Goal: Use online tool/utility: Utilize a website feature to perform a specific function

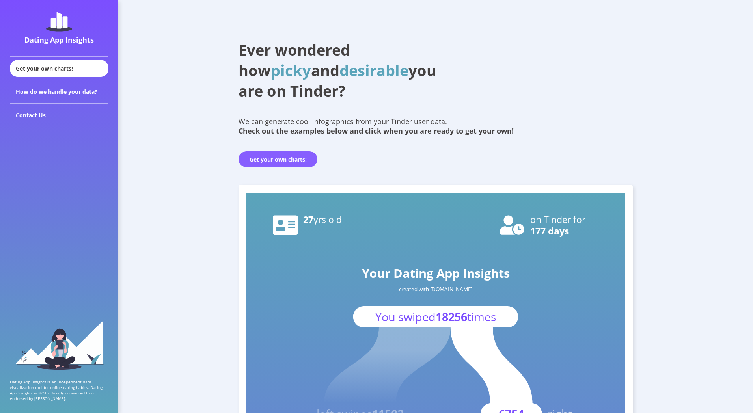
click at [268, 162] on button "Get your own charts!" at bounding box center [278, 159] width 79 height 16
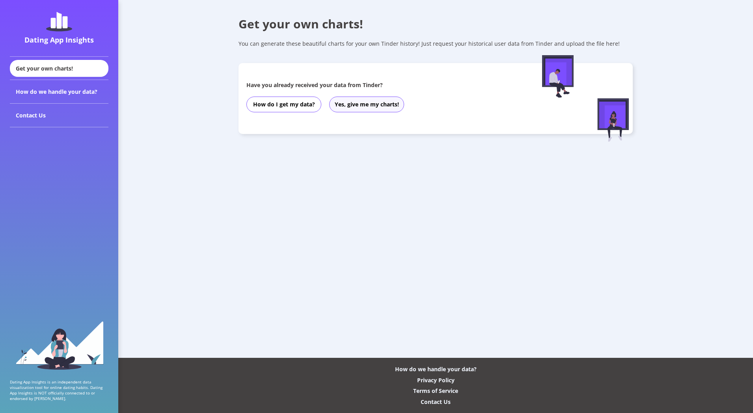
click at [342, 103] on button "Yes, give me my charts!" at bounding box center [366, 105] width 75 height 16
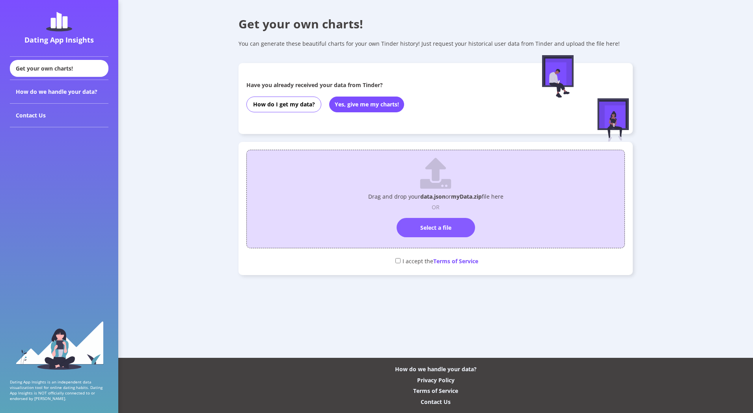
click at [407, 224] on label "Select a file" at bounding box center [436, 227] width 78 height 19
click at [436, 215] on input "Select a file" at bounding box center [436, 215] width 0 height 0
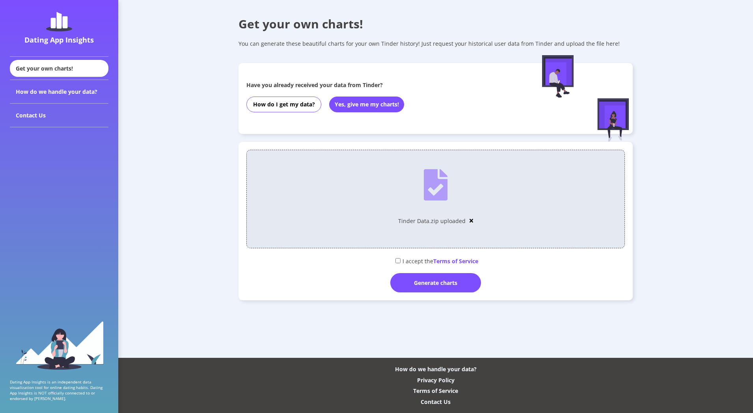
click at [394, 256] on div "I accept the Terms of Service" at bounding box center [436, 260] width 379 height 13
click at [397, 259] on input "checkbox" at bounding box center [398, 260] width 5 height 5
checkbox input "true"
click at [419, 279] on div "Generate charts" at bounding box center [436, 282] width 91 height 19
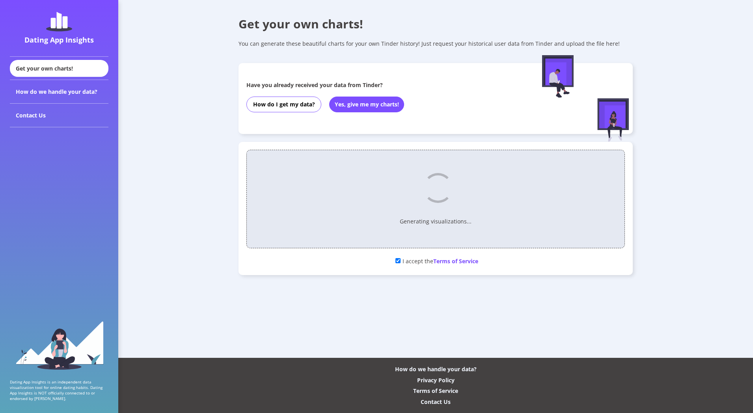
click at [188, 201] on div "Get your own charts! You can generate these beautiful charts for your own Tinde…" at bounding box center [435, 153] width 635 height 307
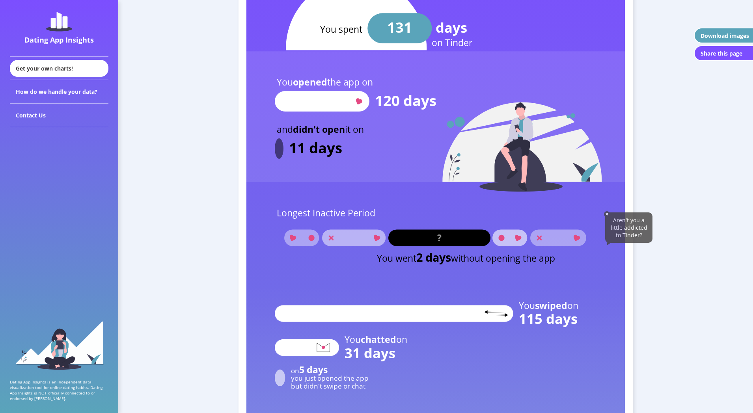
scroll to position [922, 0]
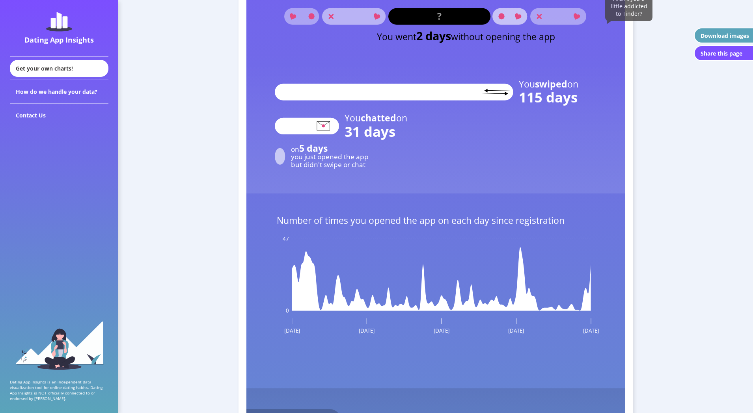
scroll to position [1048, 0]
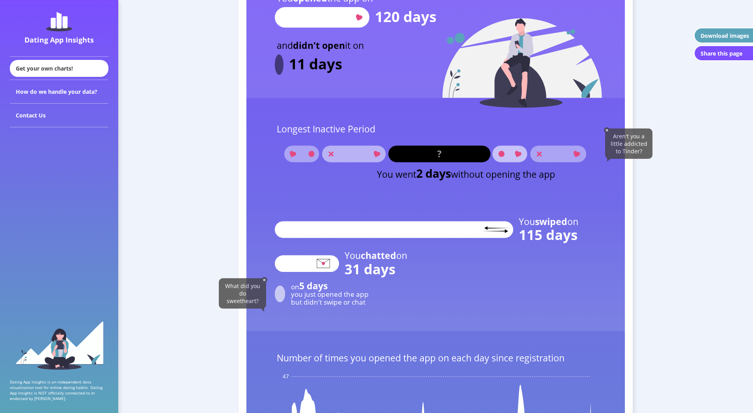
scroll to position [860, 0]
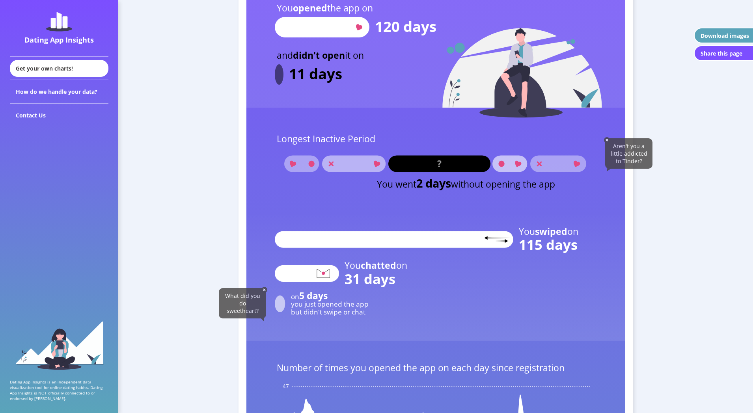
click at [324, 167] on rect at bounding box center [354, 164] width 64 height 17
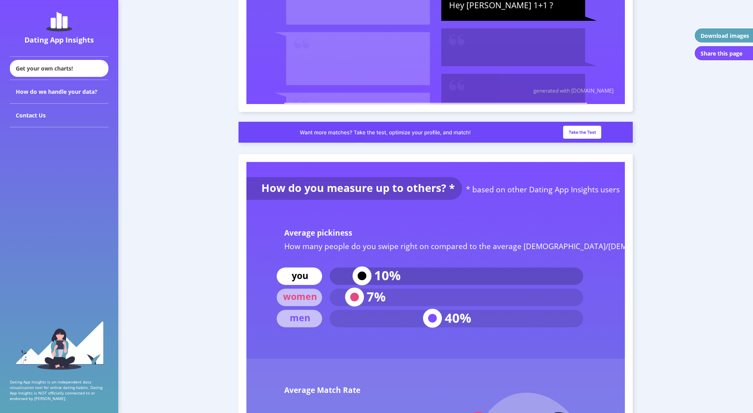
scroll to position [2961, 0]
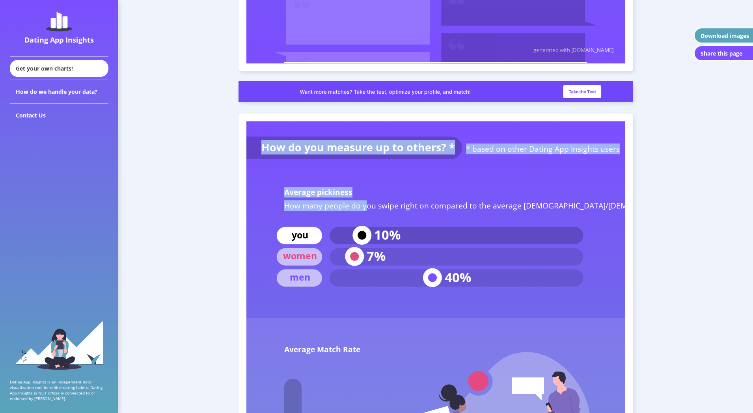
drag, startPoint x: 367, startPoint y: 206, endPoint x: 506, endPoint y: 211, distance: 139.7
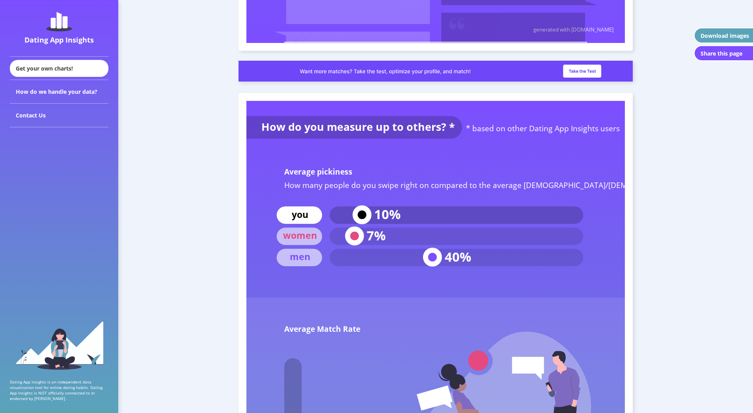
scroll to position [2986, 0]
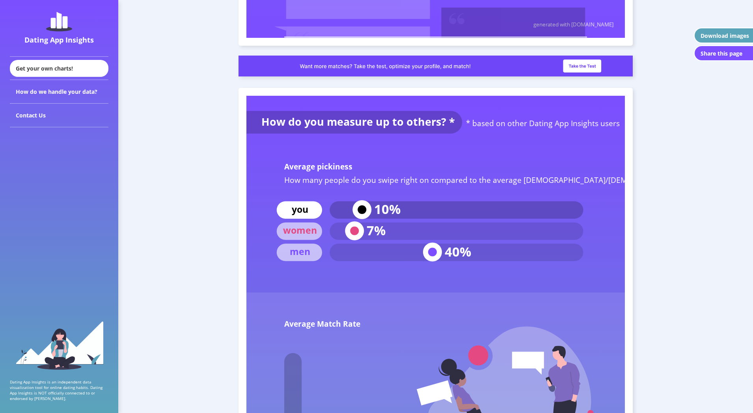
click at [293, 182] on text "How many people do you swipe right on compared to the average [DEMOGRAPHIC_DATA…" at bounding box center [497, 179] width 427 height 11
drag, startPoint x: 293, startPoint y: 182, endPoint x: 528, endPoint y: 183, distance: 234.3
click at [516, 183] on text "How many people do you swipe right on compared to the average [DEMOGRAPHIC_DATA…" at bounding box center [497, 179] width 427 height 11
click at [536, 183] on text "How many people do you swipe right on compared to the average [DEMOGRAPHIC_DATA…" at bounding box center [497, 179] width 427 height 11
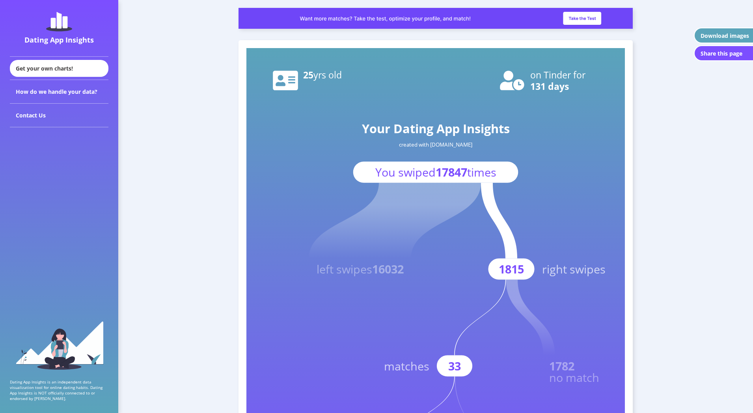
scroll to position [162, 0]
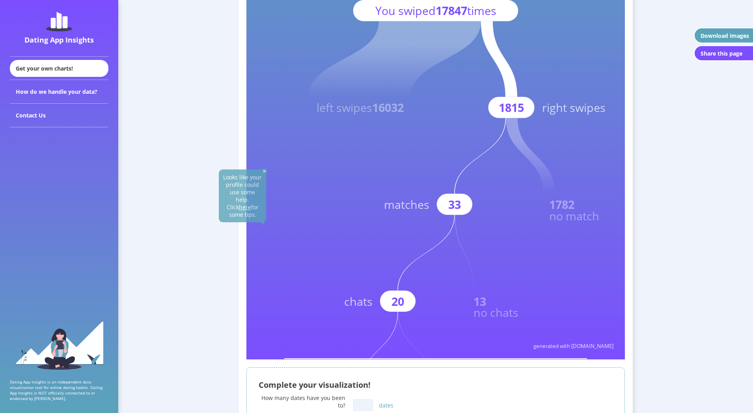
click at [361, 204] on rect at bounding box center [436, 122] width 379 height 473
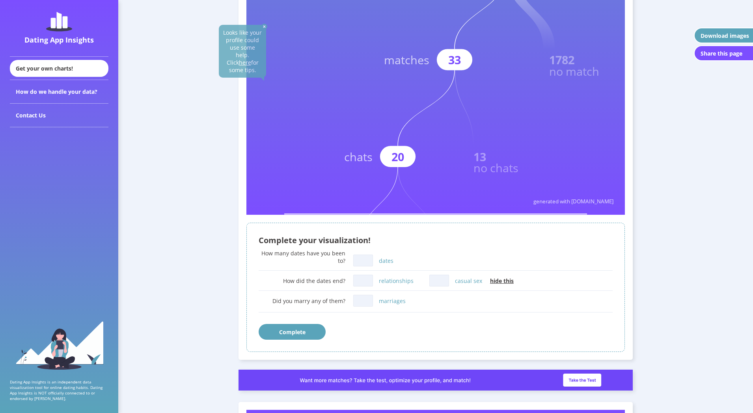
scroll to position [347, 0]
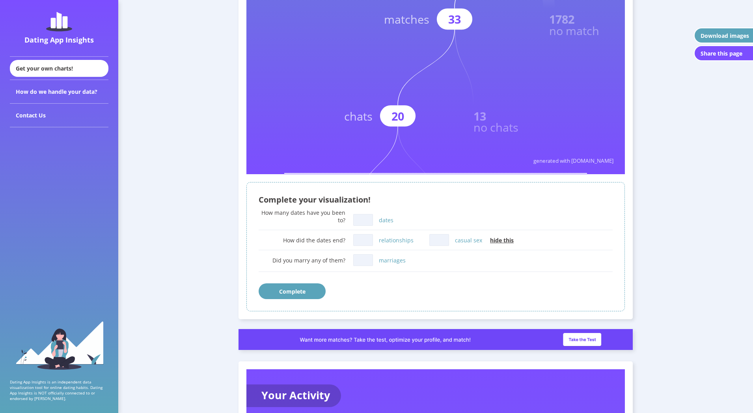
click at [367, 221] on input "dates" at bounding box center [363, 220] width 20 height 12
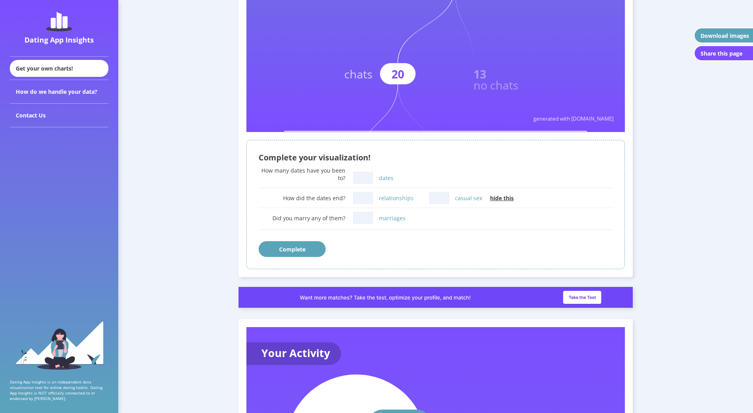
click at [362, 179] on input "dates" at bounding box center [363, 178] width 20 height 12
type input "0"
click at [363, 202] on input "relationships" at bounding box center [363, 198] width 20 height 12
type input "0"
click at [437, 198] on input "casual sex" at bounding box center [440, 198] width 20 height 12
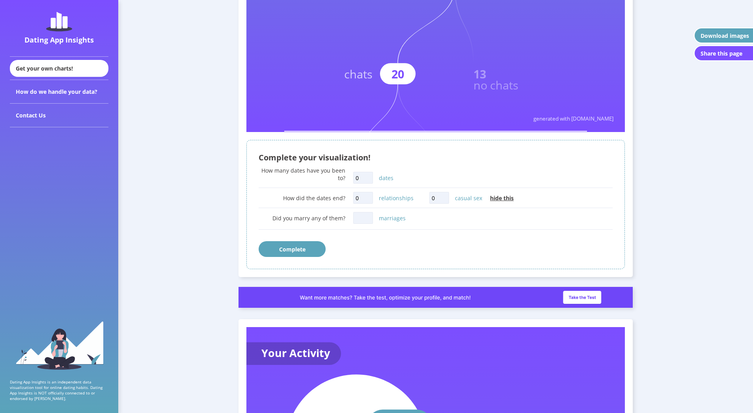
type input "0"
click at [355, 217] on input "marriages" at bounding box center [363, 218] width 20 height 12
type input "0"
click at [356, 232] on div "Did you marry any of them? 0 marriages" at bounding box center [436, 221] width 354 height 23
click at [296, 249] on button "Complete" at bounding box center [292, 249] width 67 height 16
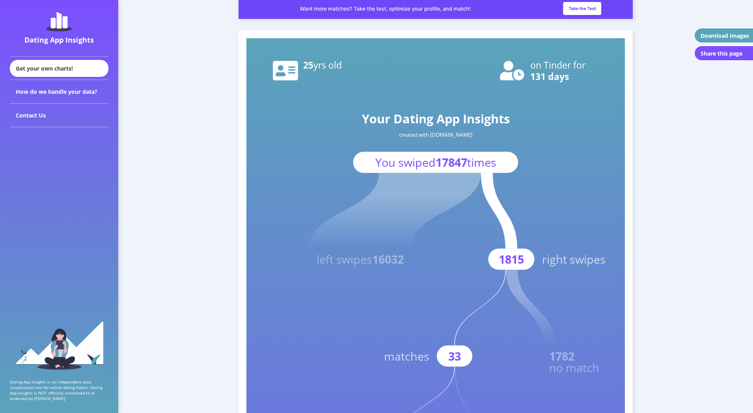
scroll to position [0, 0]
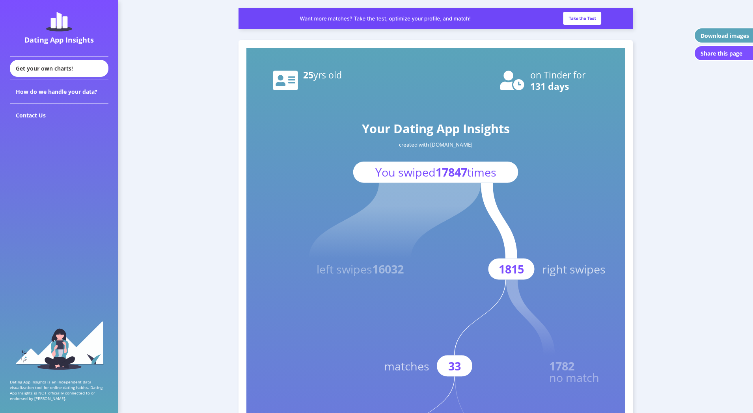
click at [712, 54] on div "Share this page" at bounding box center [722, 53] width 42 height 7
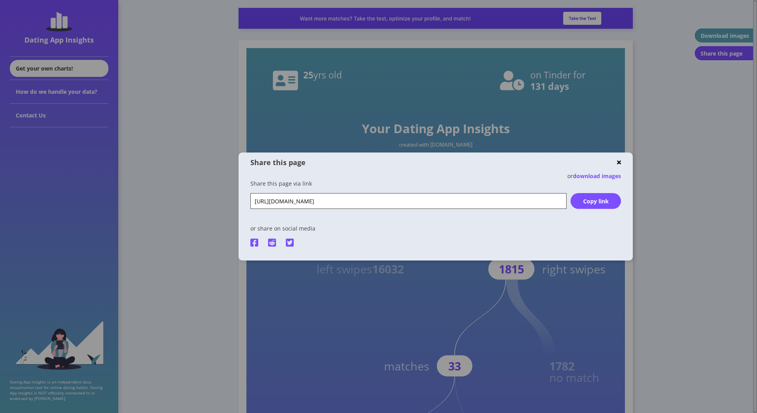
click at [583, 200] on div "Copy link" at bounding box center [596, 201] width 50 height 7
click at [618, 165] on img at bounding box center [619, 163] width 4 height 6
